Goal: Task Accomplishment & Management: Complete application form

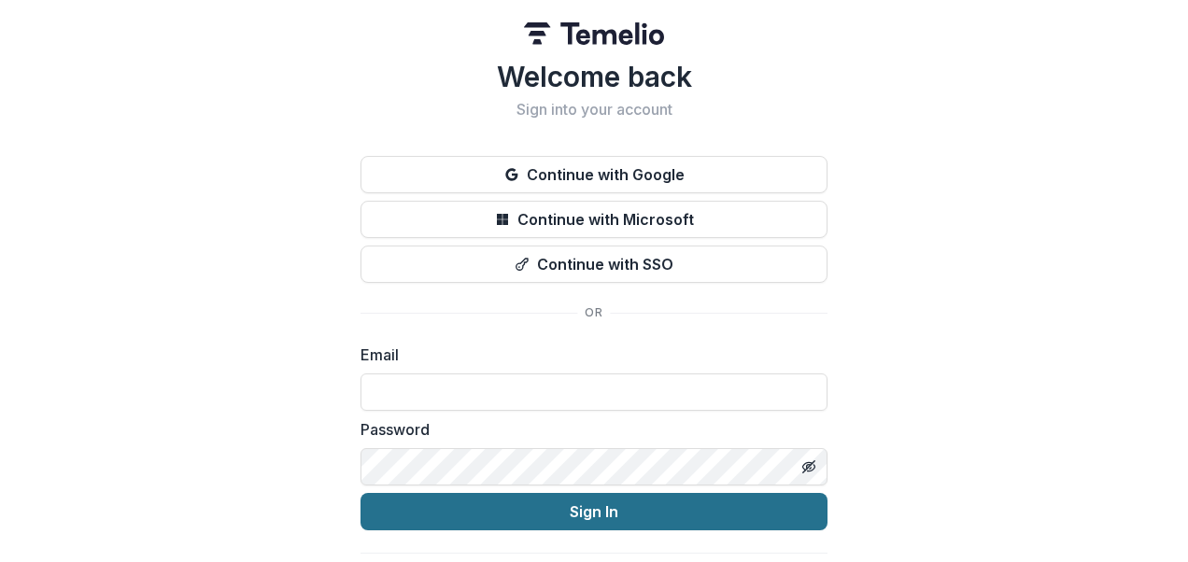
type input "**********"
click at [535, 509] on button "Sign In" at bounding box center [593, 511] width 467 height 37
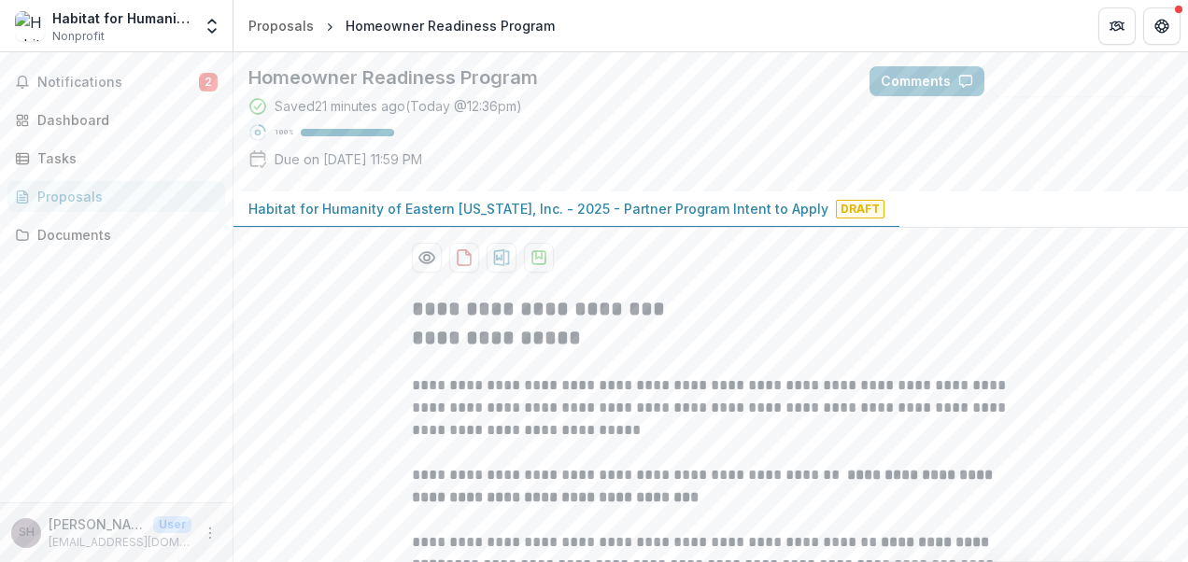
scroll to position [280, 0]
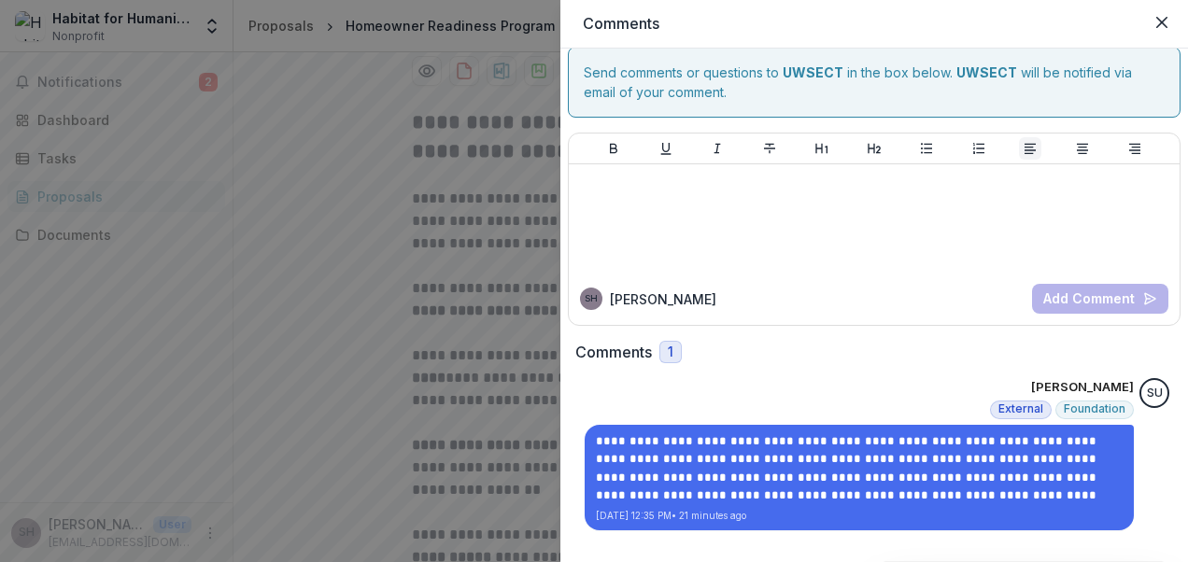
scroll to position [0, 0]
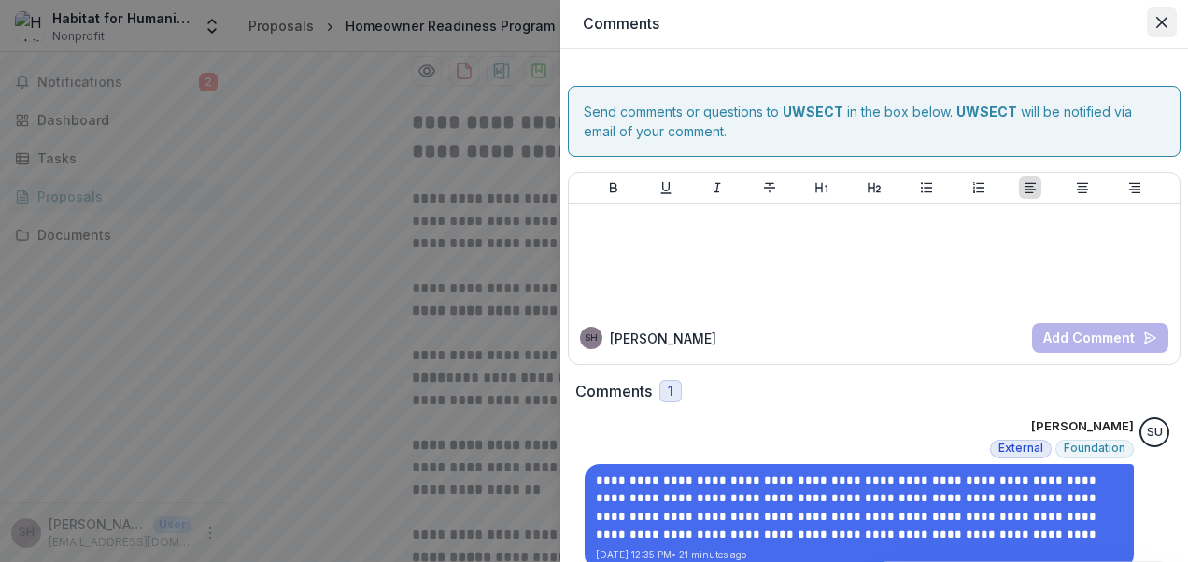
click at [1161, 23] on icon "Close" at bounding box center [1161, 22] width 11 height 11
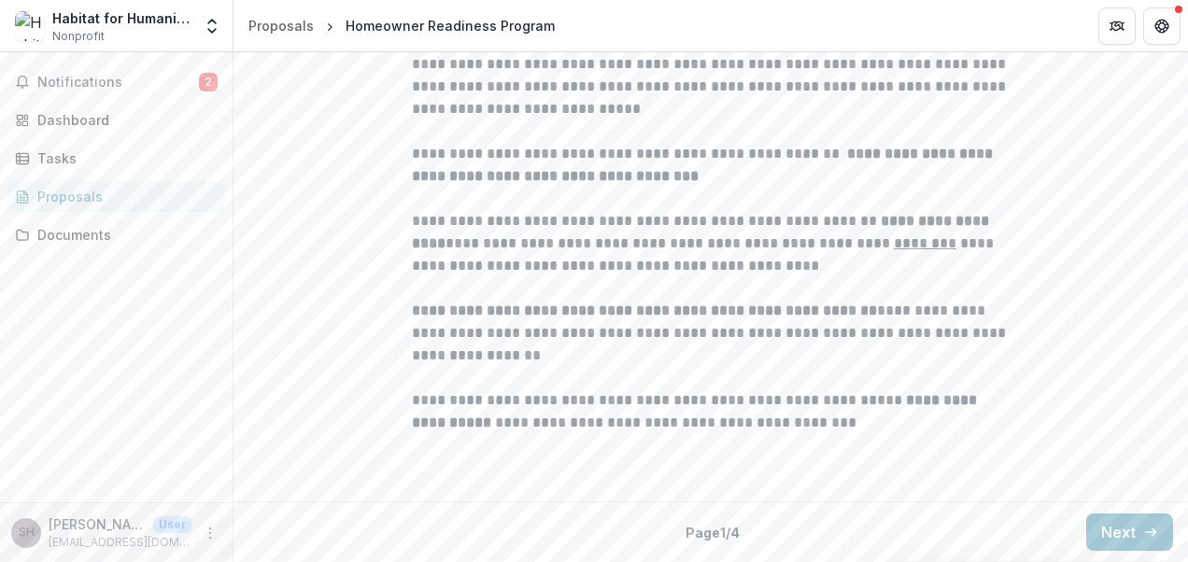
scroll to position [584, 0]
click at [112, 85] on span "Notifications" at bounding box center [118, 83] width 162 height 16
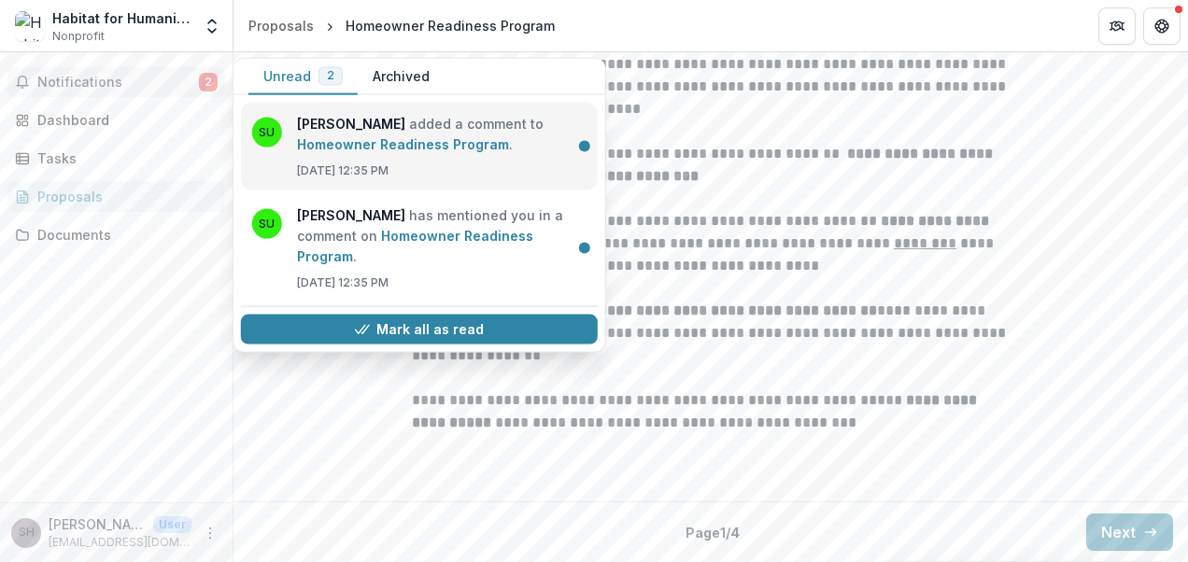
click at [423, 146] on link "Homeowner Readiness Program" at bounding box center [403, 144] width 212 height 16
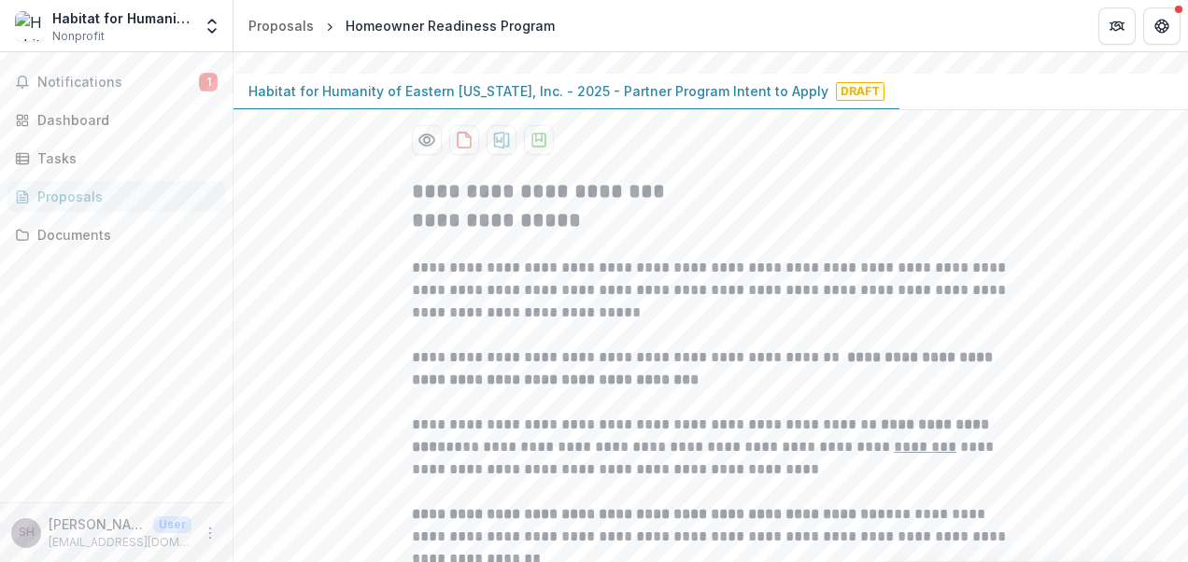
scroll to position [118, 0]
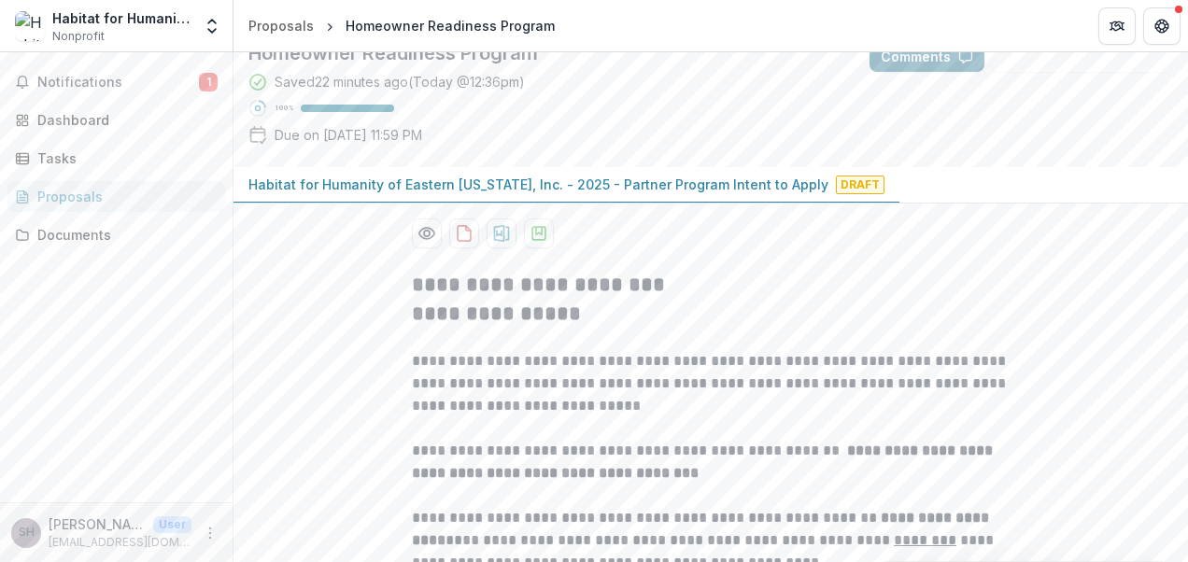
click at [895, 72] on button "Comments" at bounding box center [926, 57] width 115 height 30
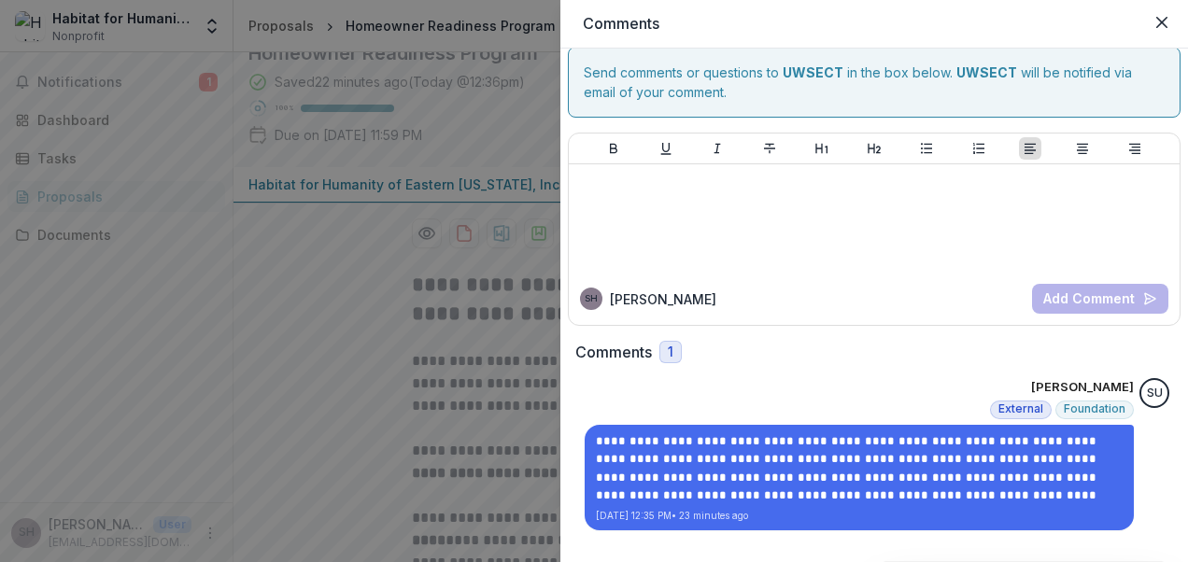
scroll to position [0, 0]
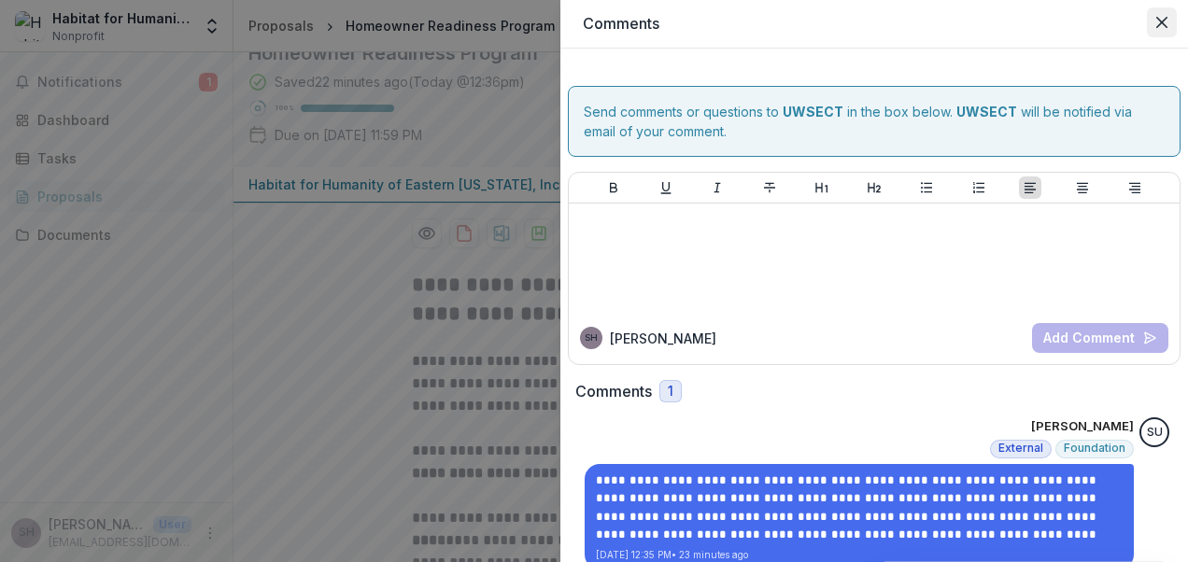
click at [1154, 21] on button "Close" at bounding box center [1162, 22] width 30 height 30
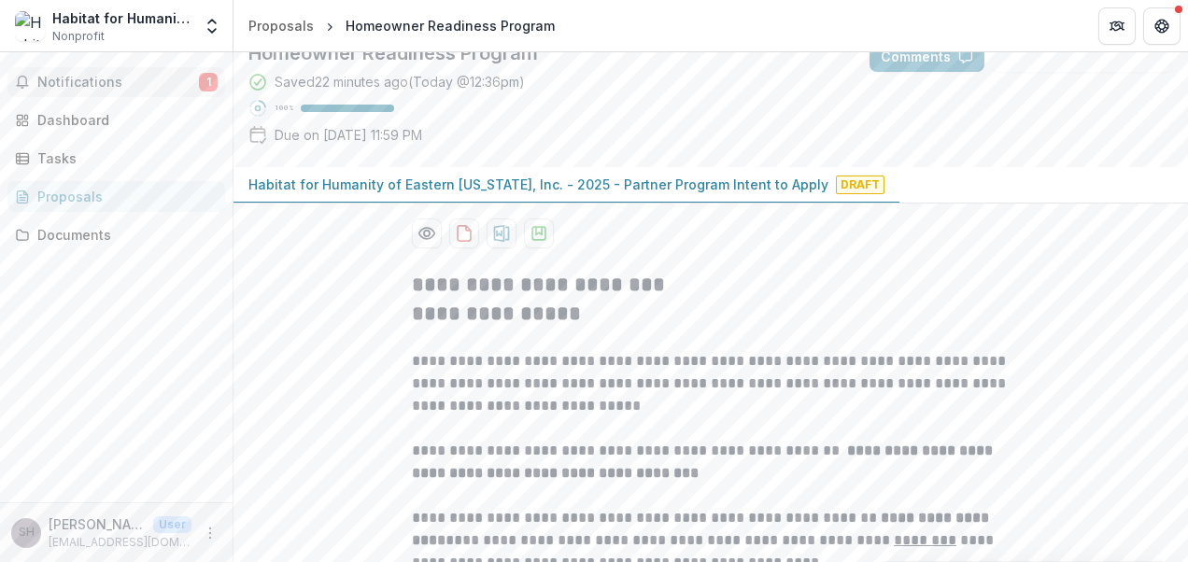
click at [127, 84] on span "Notifications" at bounding box center [118, 83] width 162 height 16
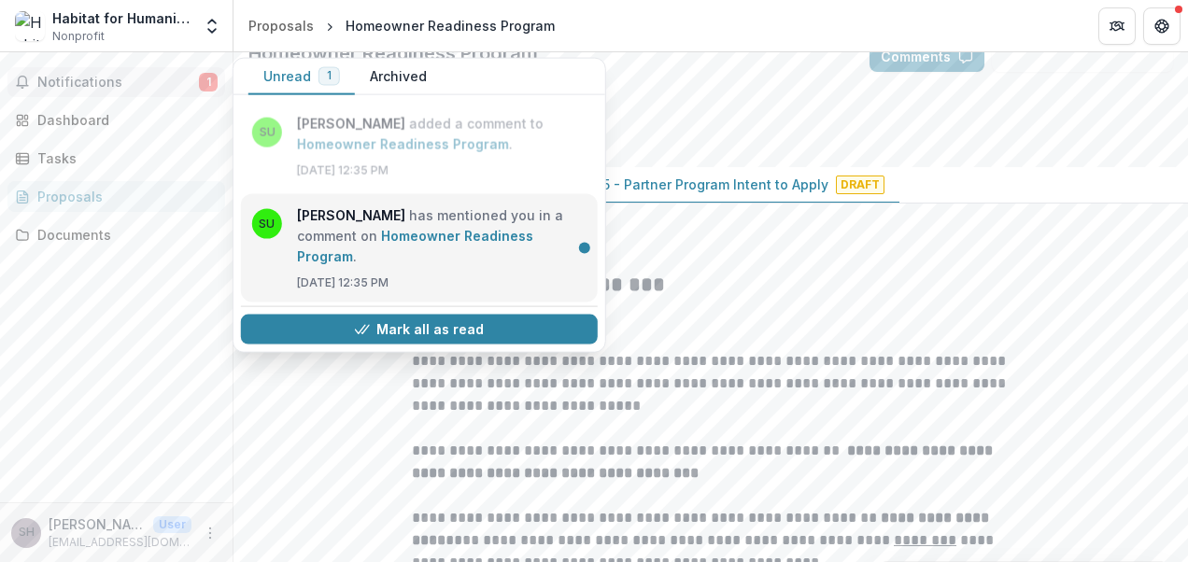
click at [399, 234] on link "Homeowner Readiness Program" at bounding box center [415, 246] width 236 height 36
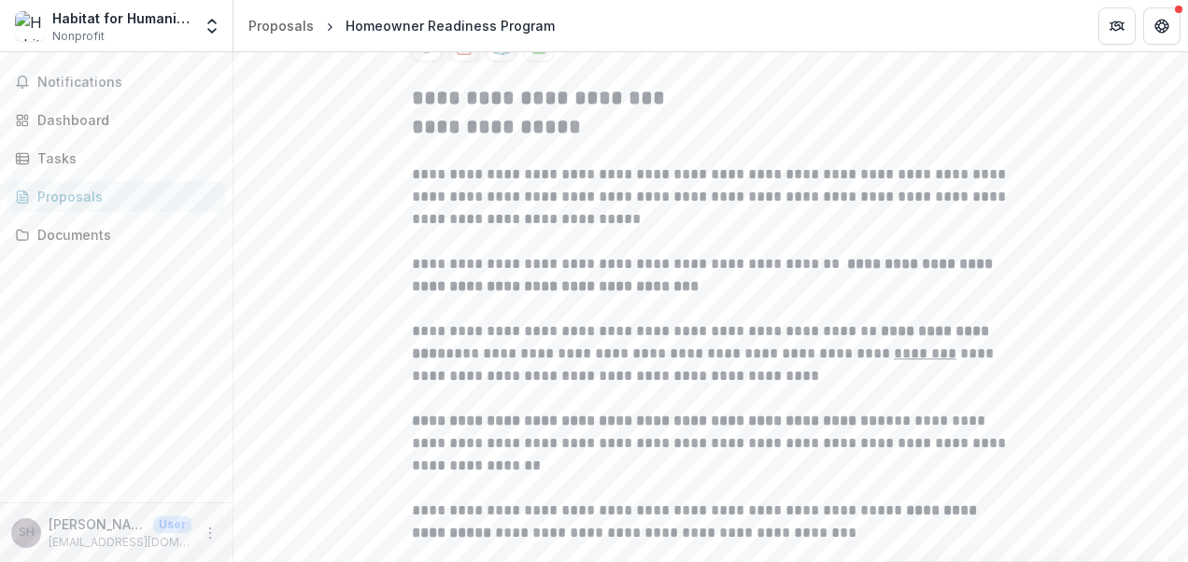
scroll to position [584, 0]
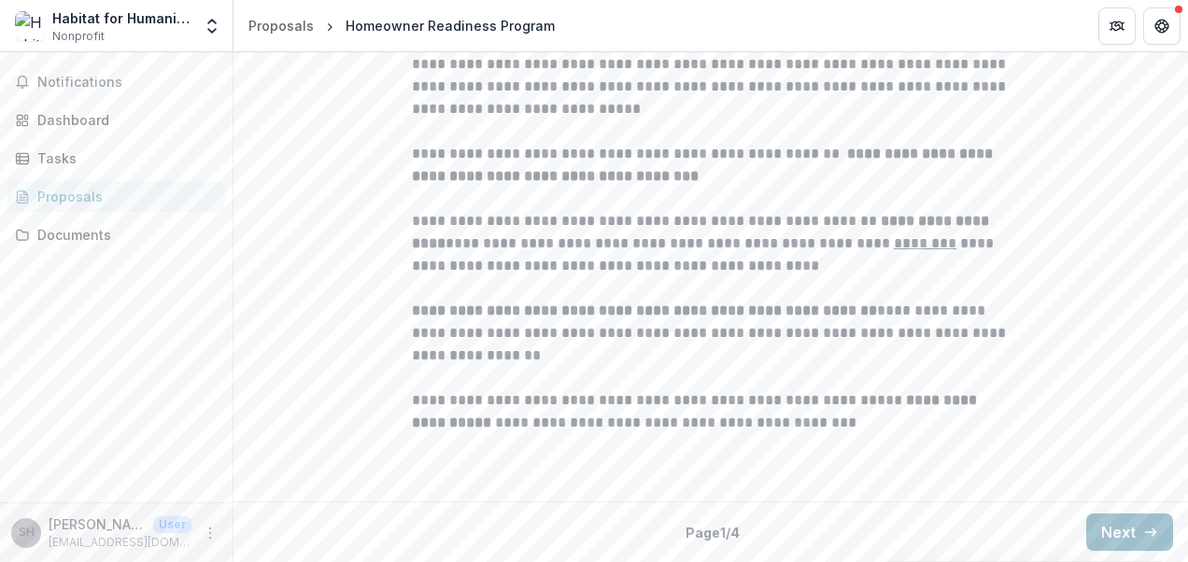
click at [1114, 538] on button "Next" at bounding box center [1129, 532] width 87 height 37
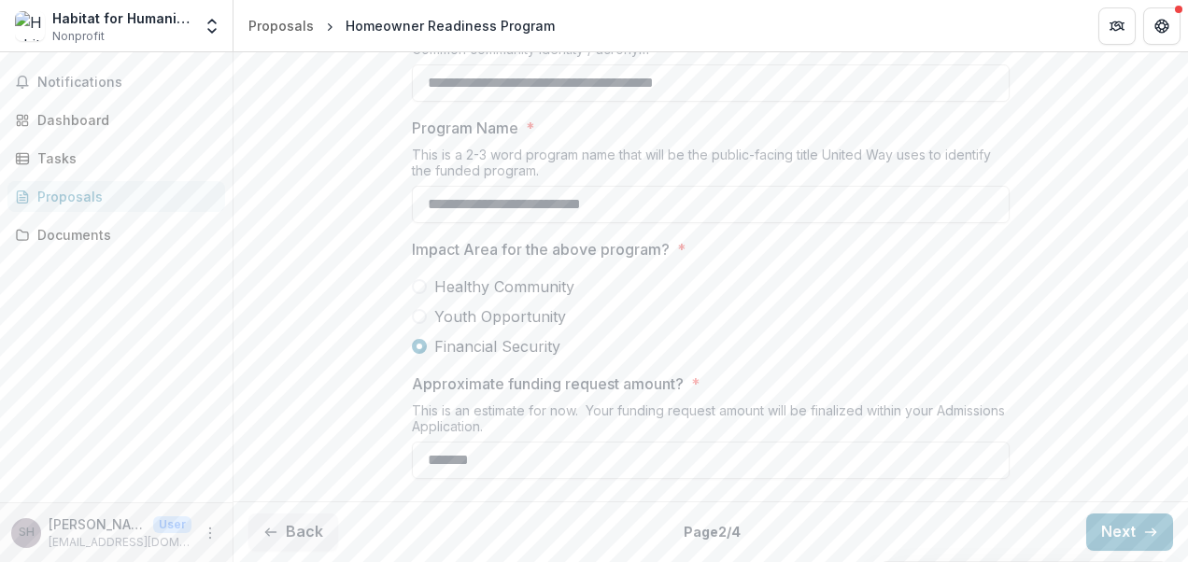
scroll to position [680, 0]
click at [1108, 528] on button "Next" at bounding box center [1129, 532] width 87 height 37
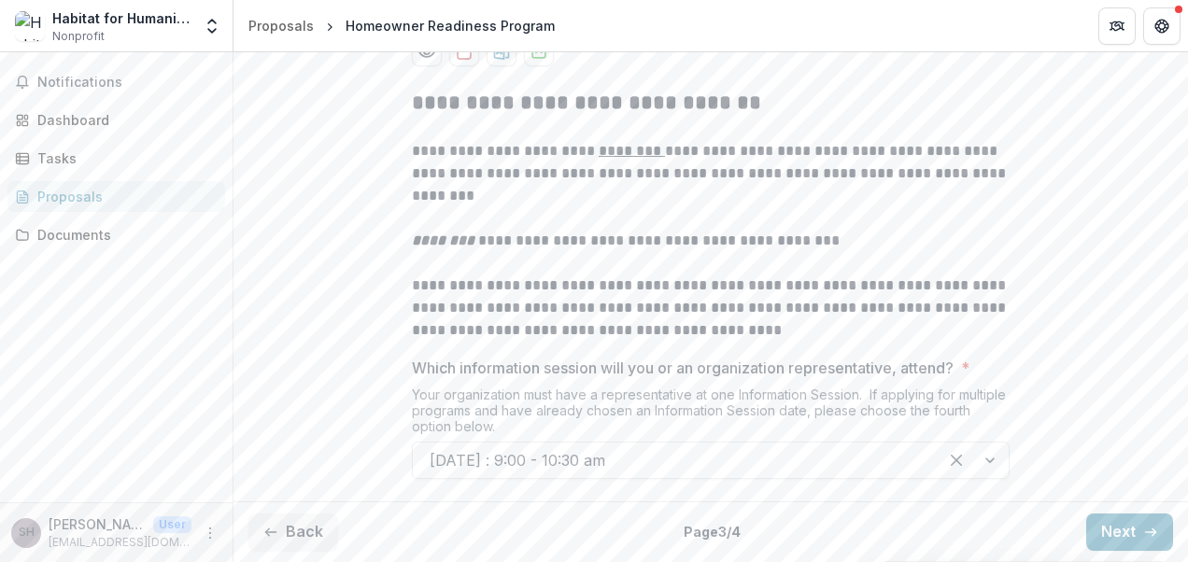
scroll to position [469, 0]
click at [1109, 536] on button "Next" at bounding box center [1129, 532] width 87 height 37
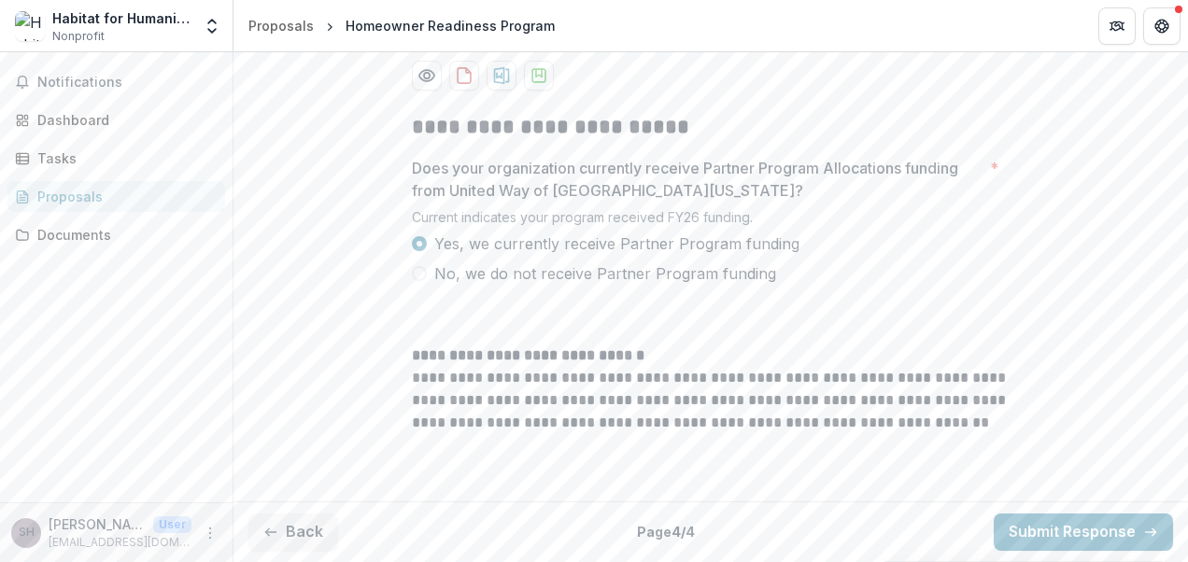
scroll to position [444, 0]
